Goal: Information Seeking & Learning: Understand process/instructions

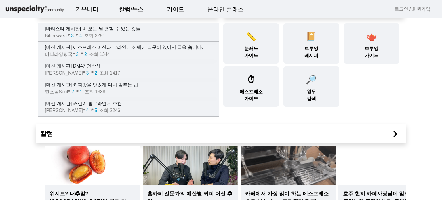
scroll to position [29, 0]
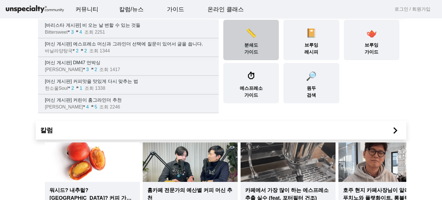
click at [265, 46] on div "📏 분쇄도 가이드" at bounding box center [251, 40] width 56 height 40
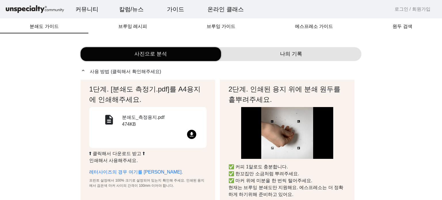
click at [193, 135] on mat-icon "file_download" at bounding box center [191, 134] width 9 height 9
